Goal: Obtain resource: Download file/media

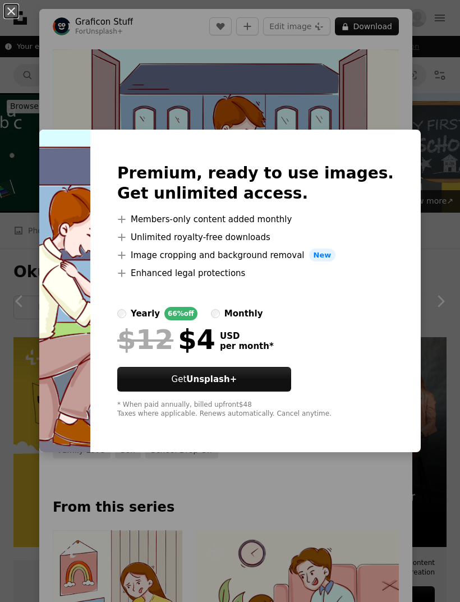
scroll to position [2954, 0]
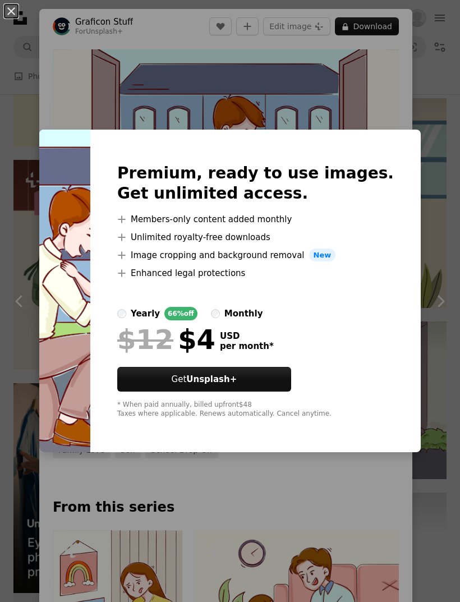
click at [414, 84] on div "An X shape Premium, ready to use images. Get unlimited access. A plus sign Memb…" at bounding box center [230, 301] width 460 height 602
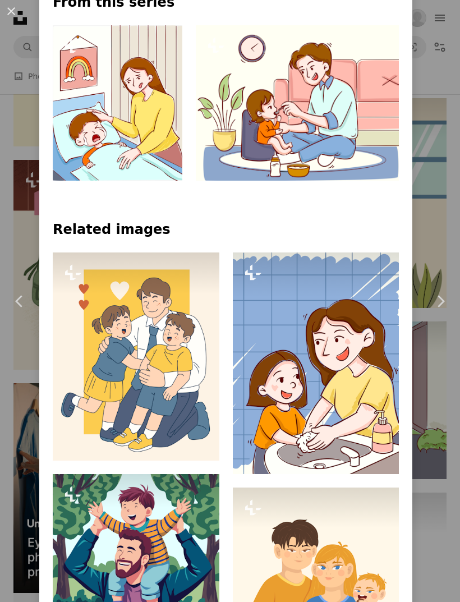
scroll to position [531, 0]
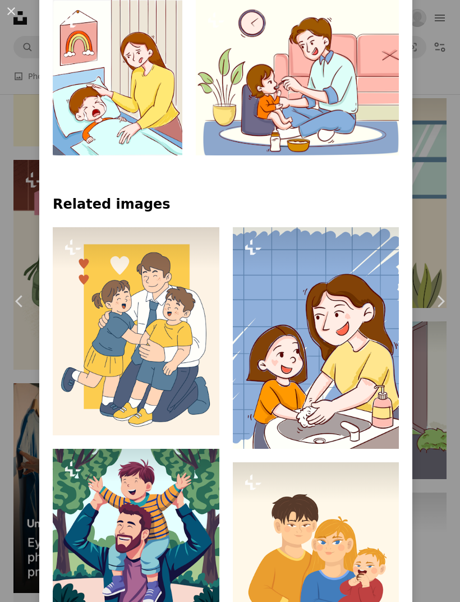
click at [445, 230] on div "An X shape Chevron left Chevron right Graficon Stuff For Unsplash+ A heart A pl…" at bounding box center [230, 301] width 460 height 602
